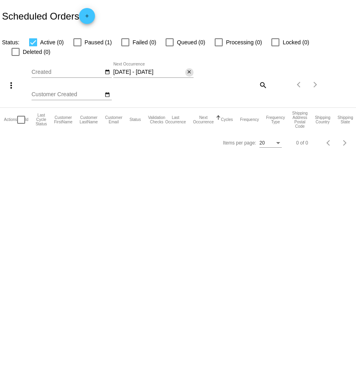
click at [187, 69] on mat-icon "close" at bounding box center [190, 72] width 6 height 6
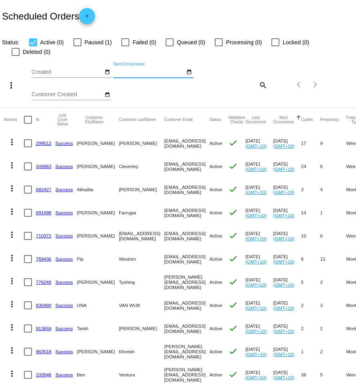
click at [262, 79] on mat-icon "search" at bounding box center [263, 85] width 10 height 12
click at [262, 80] on input "Search" at bounding box center [238, 83] width 59 height 6
paste input "[EMAIL_ADDRESS][DOMAIN_NAME]"
type input "[EMAIL_ADDRESS][DOMAIN_NAME]"
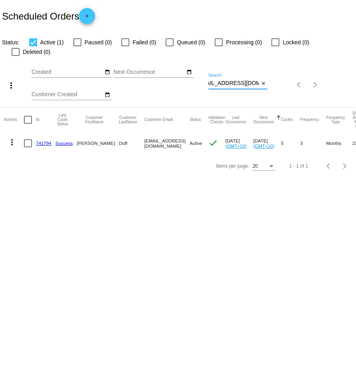
scroll to position [0, 0]
click at [11, 137] on mat-icon "more_vert" at bounding box center [12, 142] width 10 height 10
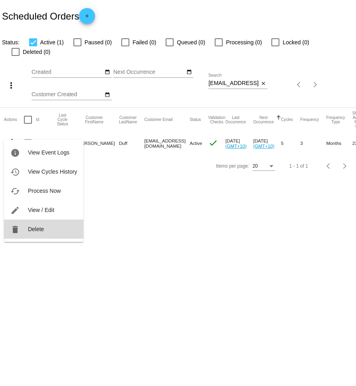
click at [44, 224] on button "delete Delete" at bounding box center [43, 229] width 79 height 19
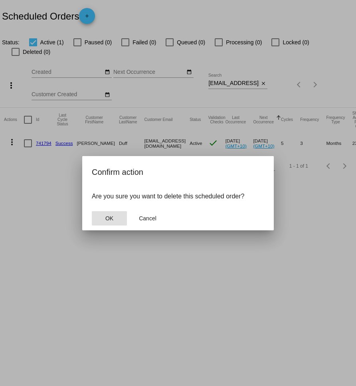
click at [117, 216] on button "OK" at bounding box center [109, 218] width 35 height 14
